Goal: Navigation & Orientation: Go to known website

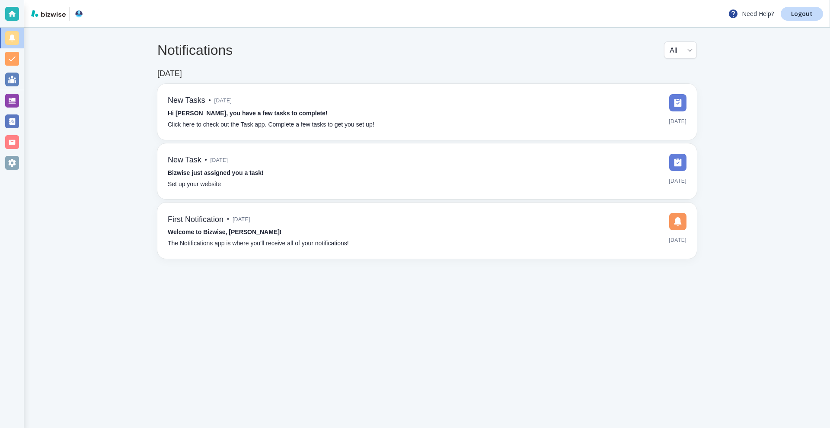
click at [13, 98] on div at bounding box center [12, 101] width 14 height 14
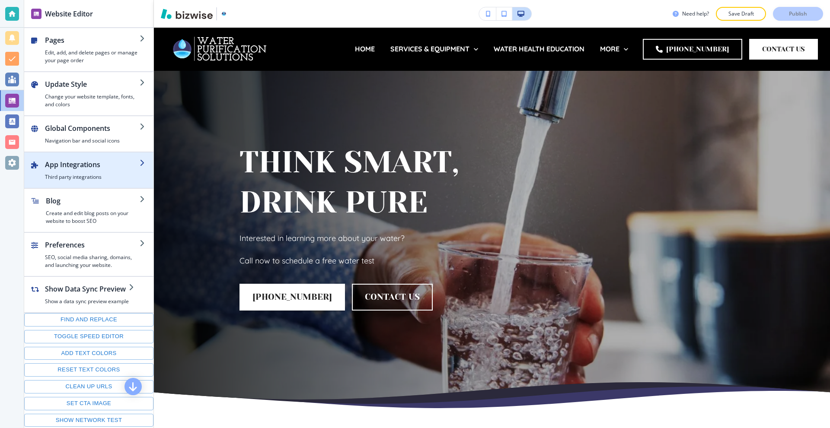
click at [93, 179] on h4 "Third party integrations" at bounding box center [92, 177] width 95 height 8
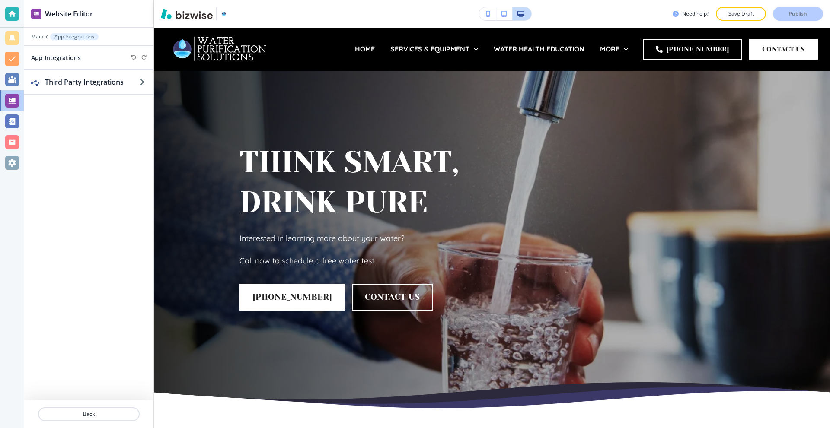
click at [78, 66] on div at bounding box center [88, 65] width 129 height 7
click at [80, 79] on h2 "Third Party Integrations" at bounding box center [92, 82] width 95 height 10
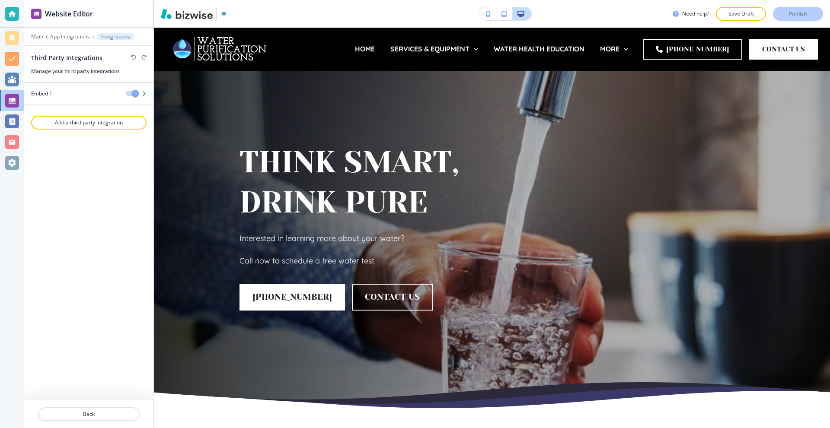
click at [76, 96] on div "Embed 1" at bounding box center [71, 94] width 95 height 8
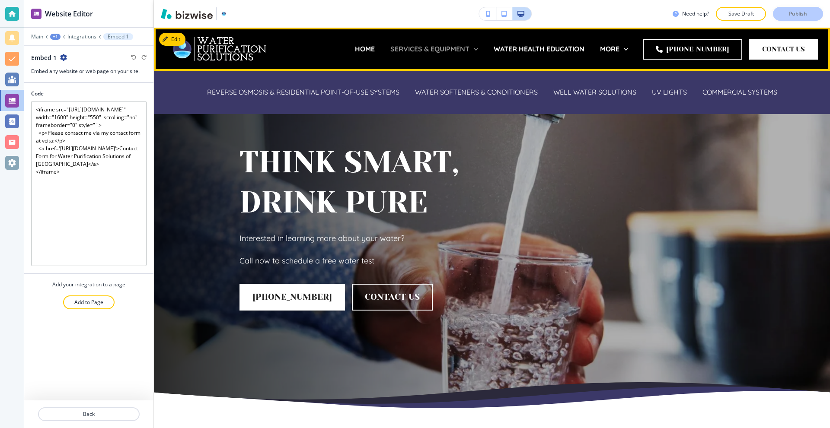
click at [463, 45] on p "SERVICES & EQUIPMENT" at bounding box center [429, 49] width 79 height 10
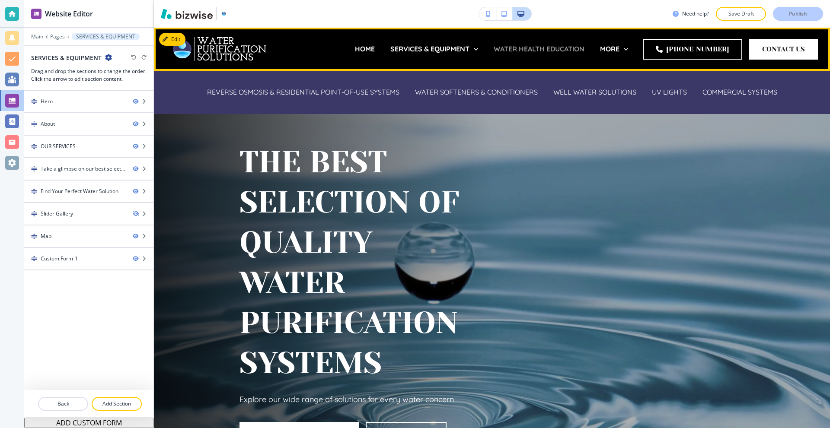
click at [518, 53] on p "WATER HEALTH EDUCATION" at bounding box center [539, 49] width 91 height 10
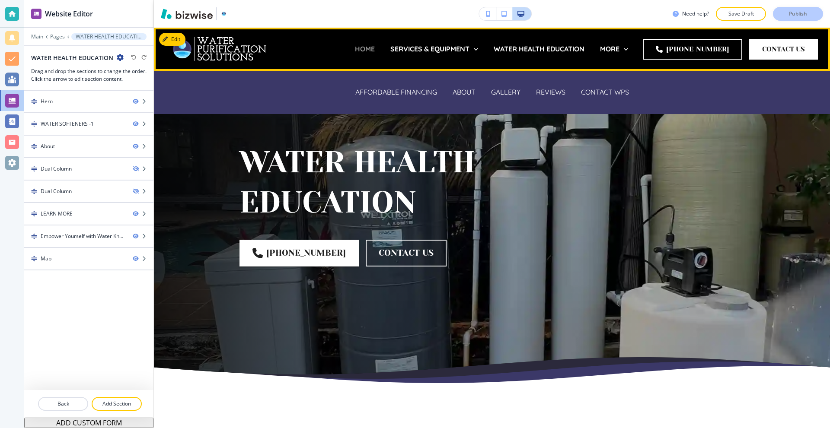
click at [364, 48] on p "HOME" at bounding box center [365, 49] width 20 height 10
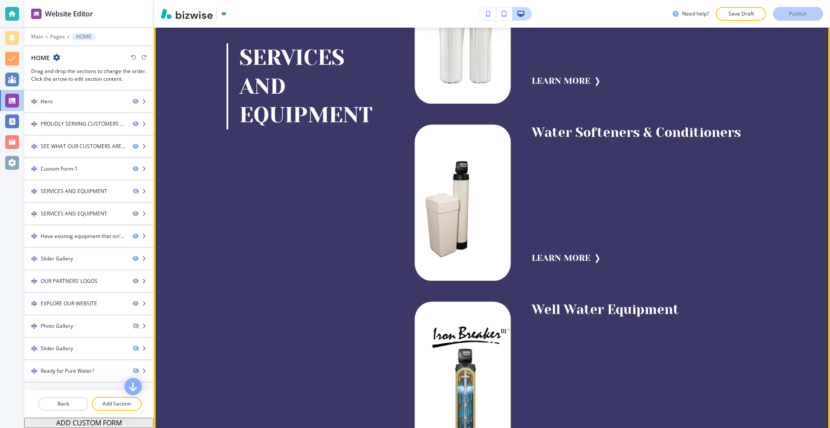
scroll to position [2161, 0]
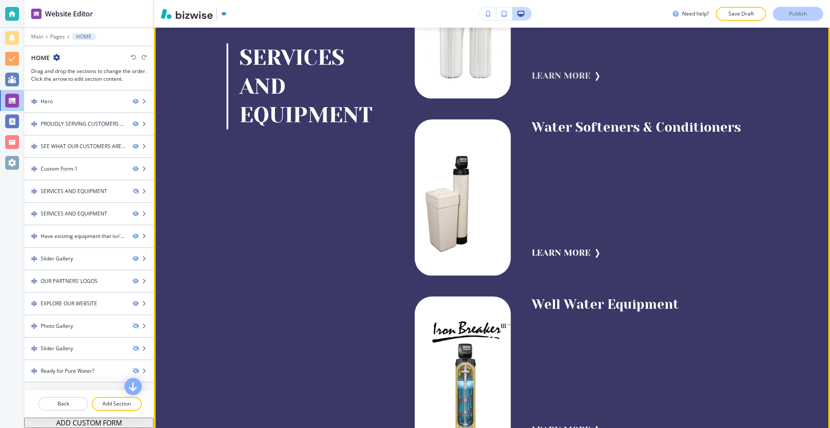
click at [536, 85] on button "LEARN MORE" at bounding box center [561, 75] width 59 height 17
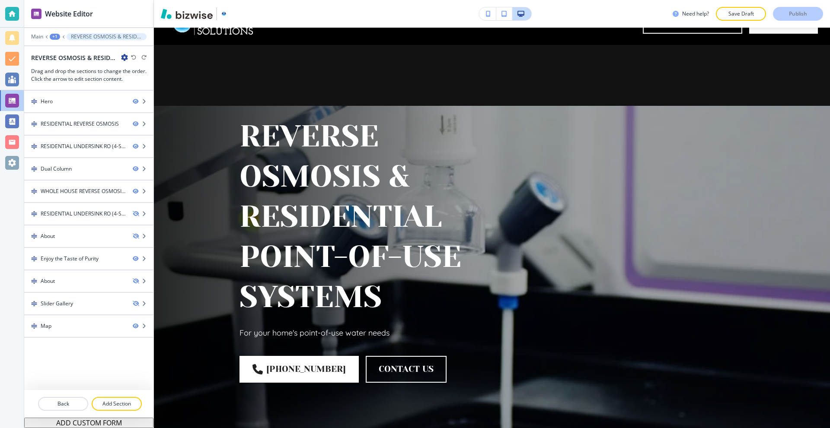
scroll to position [0, 0]
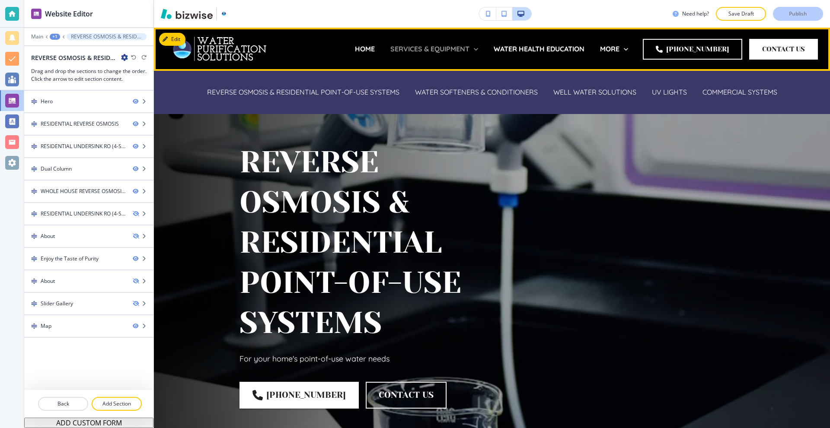
click at [469, 45] on p "SERVICES & EQUIPMENT" at bounding box center [429, 49] width 79 height 10
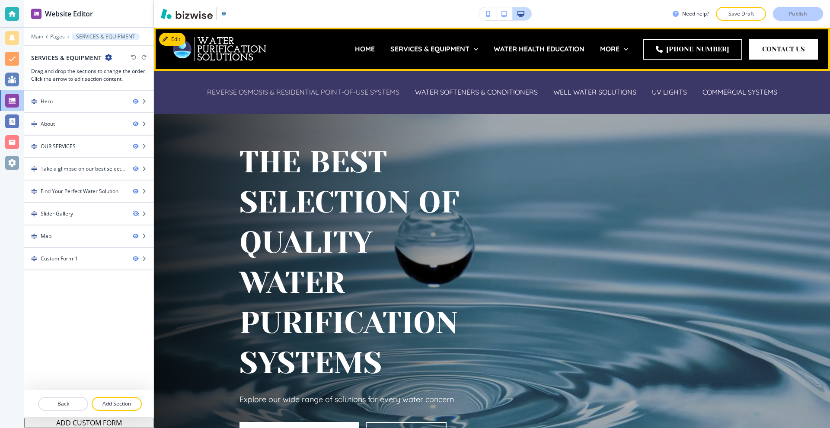
click at [318, 91] on p "REVERSE OSMOSIS & RESIDENTIAL POINT-OF-USE SYSTEMS" at bounding box center [303, 92] width 192 height 10
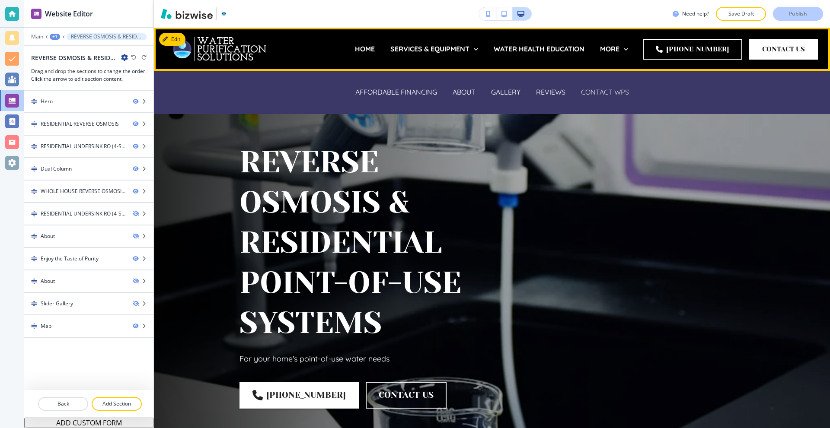
click at [587, 93] on p "CONTACT WPS" at bounding box center [605, 92] width 48 height 10
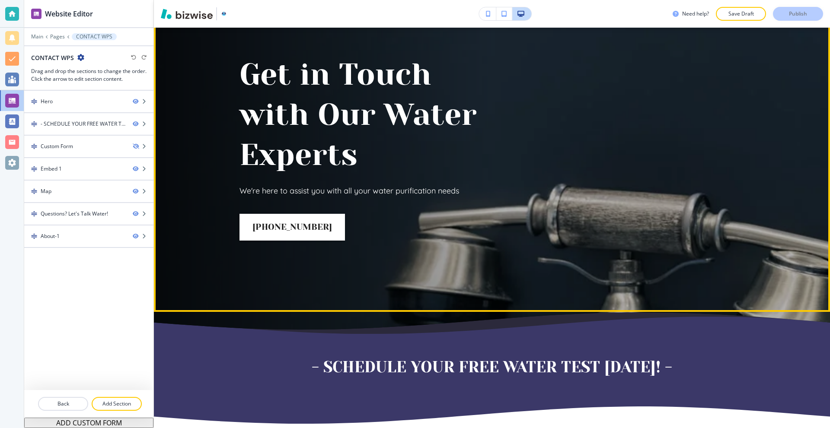
scroll to position [389, 0]
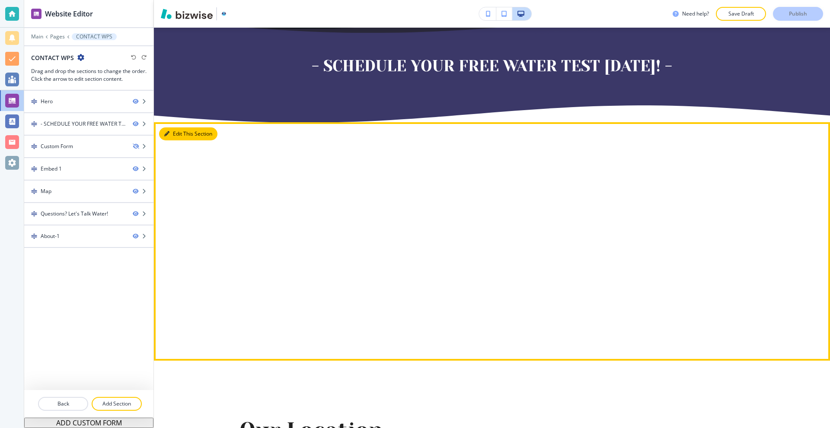
click at [167, 133] on icon "button" at bounding box center [166, 133] width 5 height 5
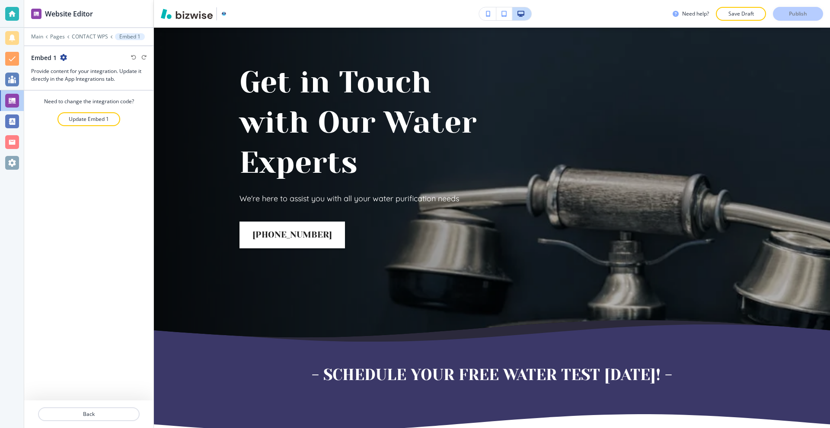
scroll to position [0, 0]
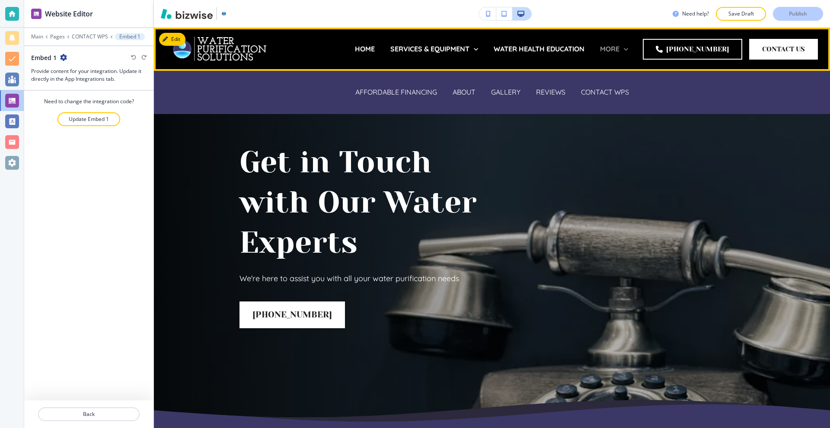
click at [617, 52] on p "MORE" at bounding box center [609, 49] width 19 height 10
click at [414, 92] on p "AFFORDABLE FINANCING" at bounding box center [396, 92] width 82 height 10
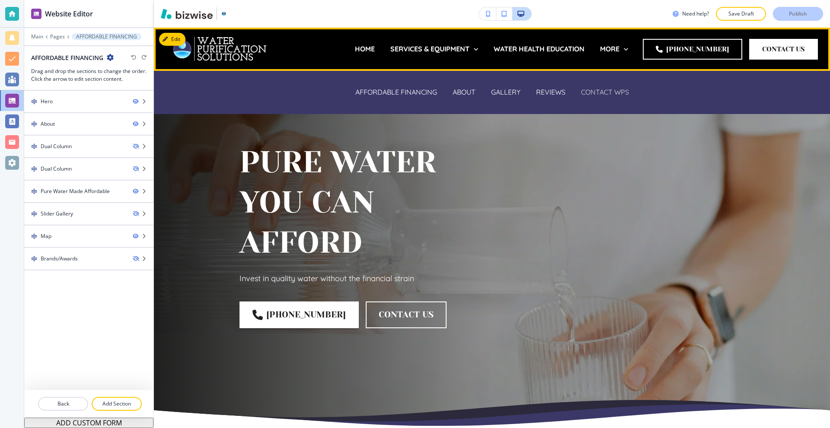
click at [604, 89] on p "CONTACT WPS" at bounding box center [605, 92] width 48 height 10
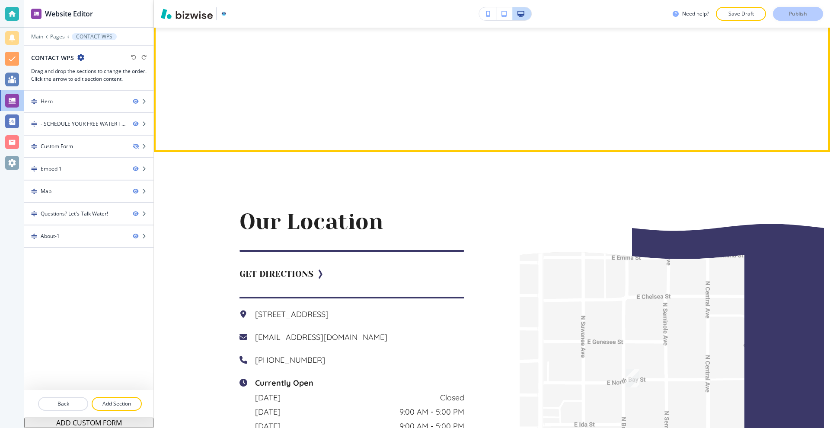
scroll to position [432, 0]
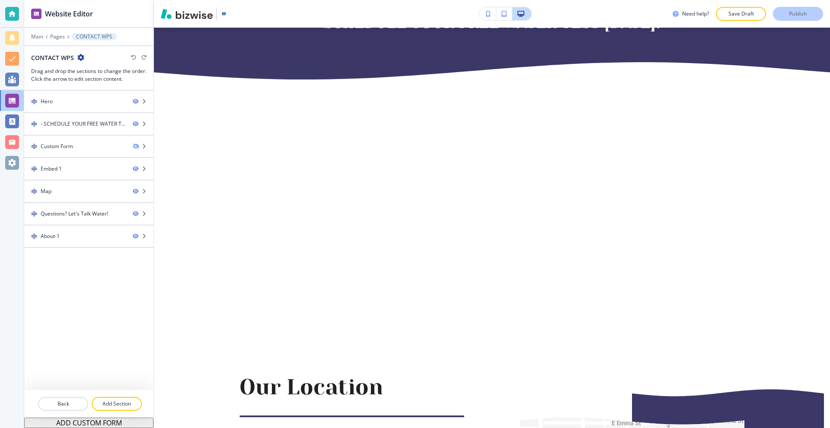
click at [12, 15] on div at bounding box center [12, 14] width 14 height 14
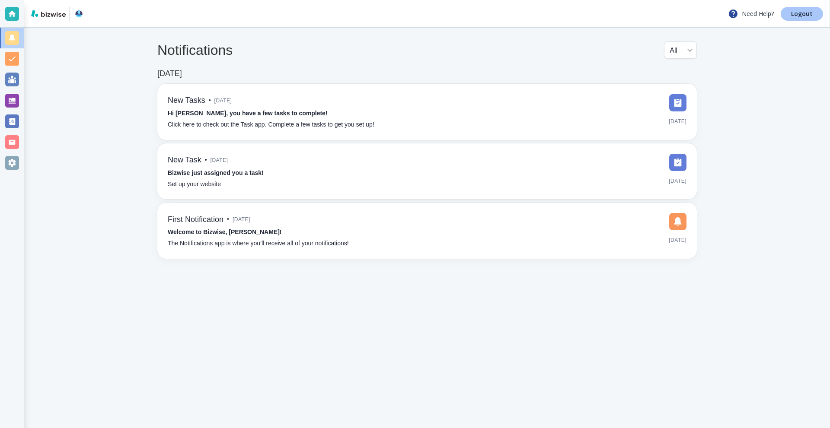
click at [790, 16] on link "Logout" at bounding box center [802, 14] width 42 height 14
